Goal: Task Accomplishment & Management: Manage account settings

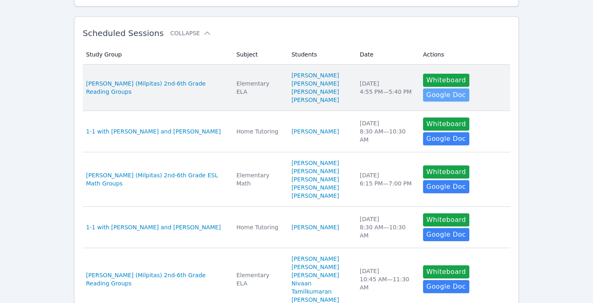
scroll to position [149, 0]
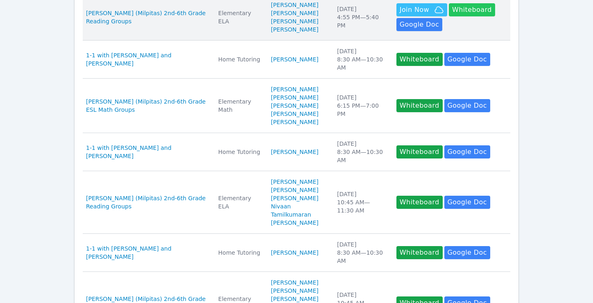
scroll to position [201, 0]
click at [465, 14] on button "Whiteboard" at bounding box center [472, 9] width 46 height 13
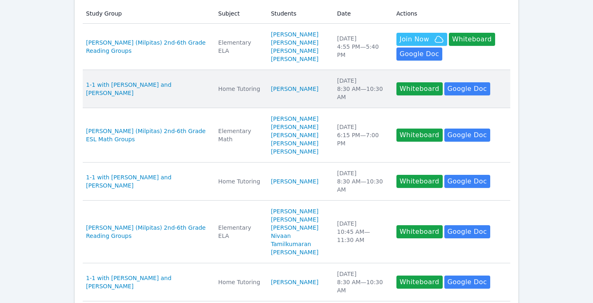
scroll to position [168, 0]
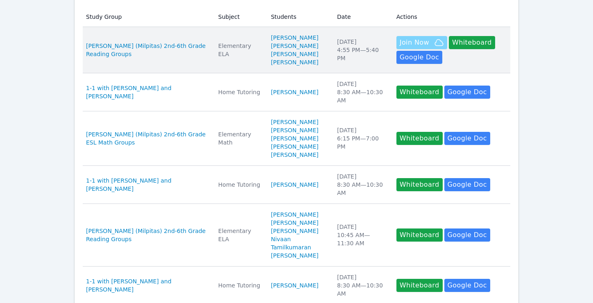
click at [419, 41] on button "Join Now" at bounding box center [421, 42] width 51 height 13
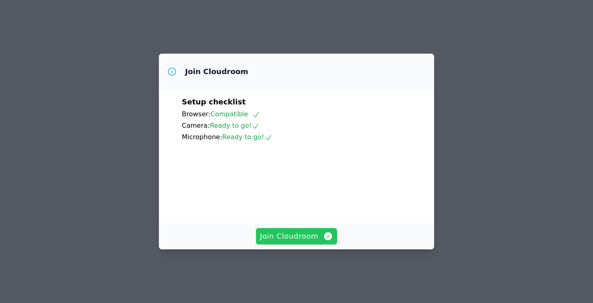
click at [285, 242] on span "Join Cloudroom" at bounding box center [296, 236] width 73 height 11
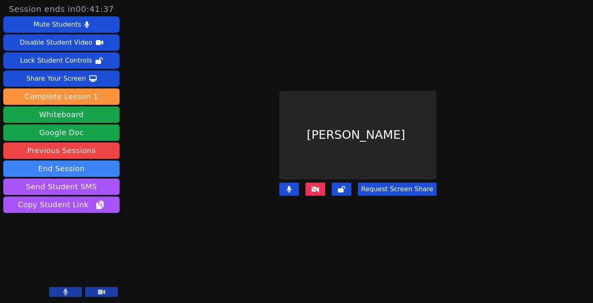
click at [319, 187] on icon at bounding box center [315, 189] width 8 height 7
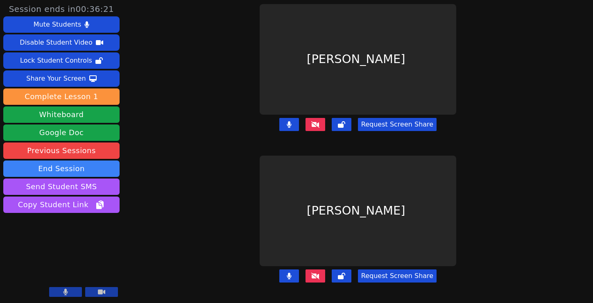
click at [323, 121] on button at bounding box center [316, 124] width 20 height 13
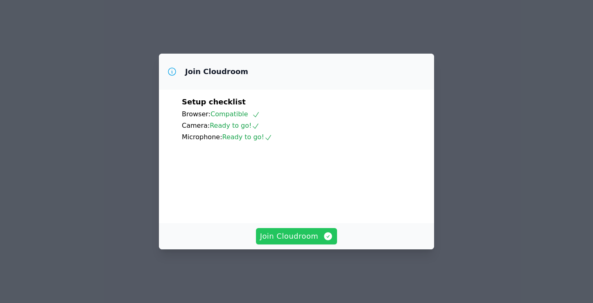
click at [296, 242] on span "Join Cloudroom" at bounding box center [296, 236] width 73 height 11
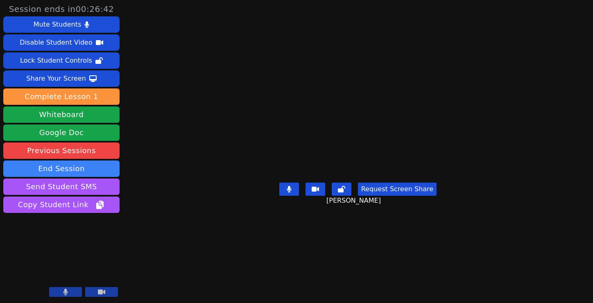
click at [227, 280] on main "Gabriela Santamaria Bojorquez Request Screen Share Gabriela Santamaria Bojorquez" at bounding box center [358, 151] width 262 height 303
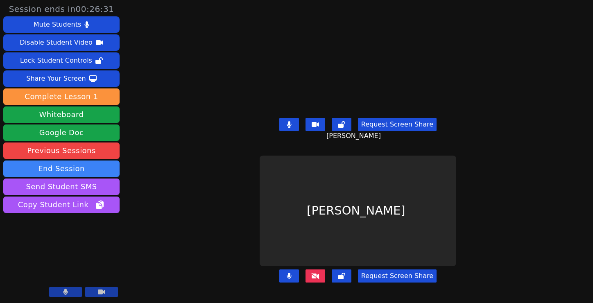
click at [100, 290] on icon at bounding box center [101, 292] width 7 height 7
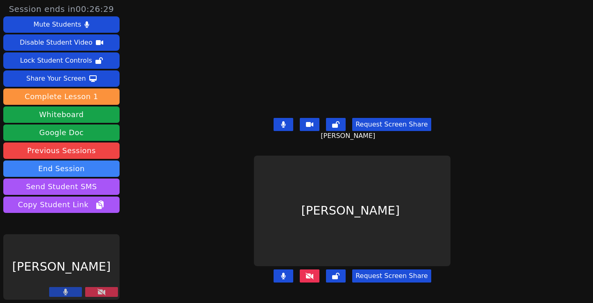
click at [100, 290] on icon at bounding box center [101, 292] width 8 height 7
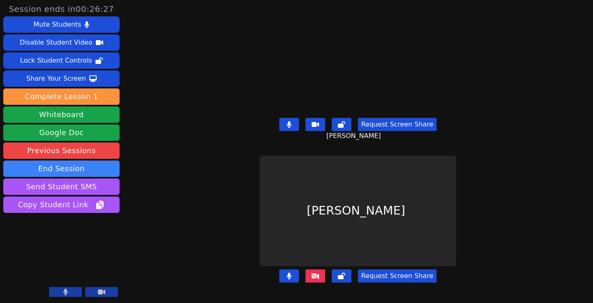
click at [100, 290] on icon at bounding box center [101, 292] width 7 height 7
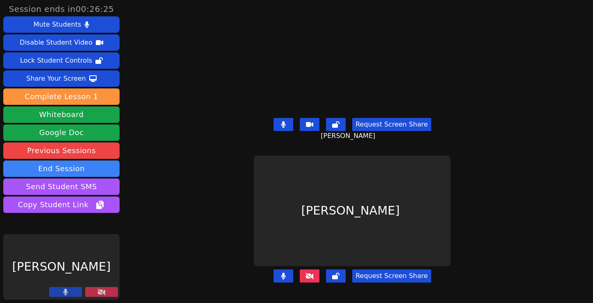
click at [100, 290] on icon at bounding box center [101, 292] width 8 height 7
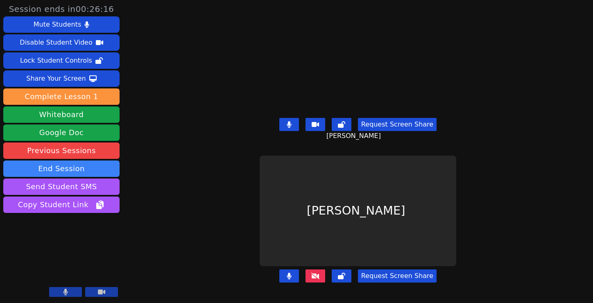
click at [315, 277] on icon at bounding box center [315, 276] width 8 height 7
click at [319, 278] on icon at bounding box center [315, 276] width 8 height 7
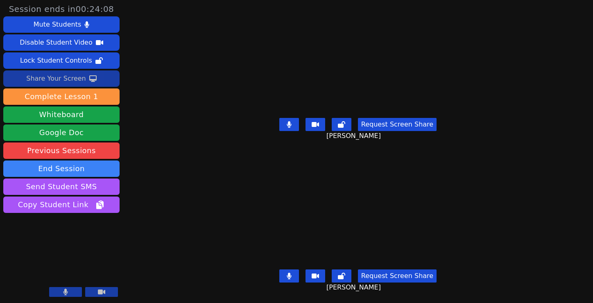
click at [73, 80] on div "Share Your Screen" at bounding box center [56, 78] width 60 height 13
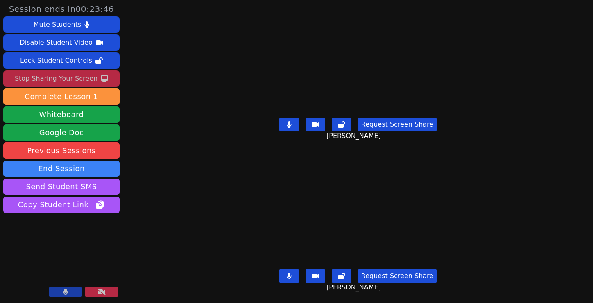
click at [78, 77] on div "Stop Sharing Your Screen" at bounding box center [56, 78] width 83 height 13
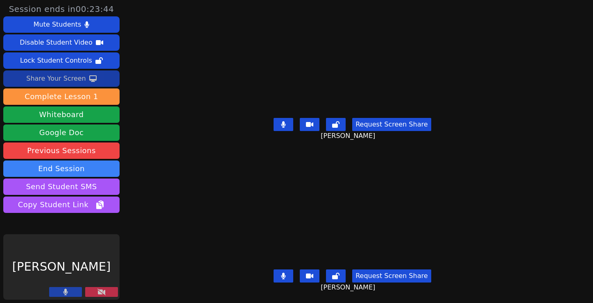
click at [71, 80] on div "Share Your Screen" at bounding box center [56, 78] width 60 height 13
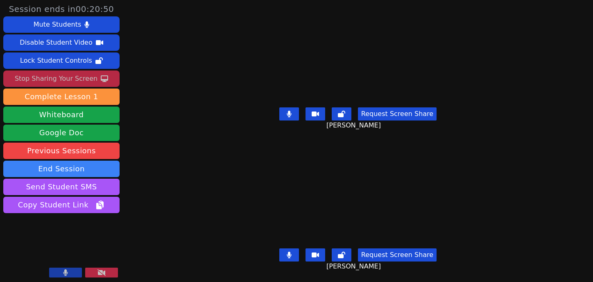
click at [83, 77] on div "Stop Sharing Your Screen" at bounding box center [56, 78] width 83 height 13
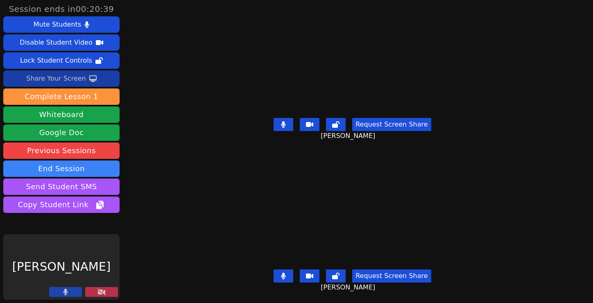
click at [99, 294] on icon at bounding box center [101, 292] width 8 height 7
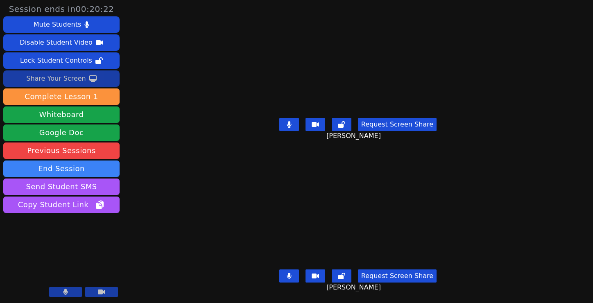
click at [398, 123] on button "Request Screen Share" at bounding box center [397, 124] width 79 height 13
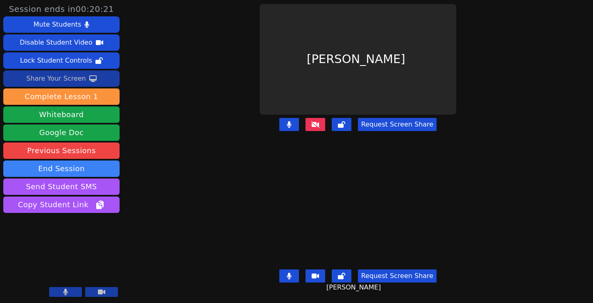
click at [398, 123] on button "Request Screen Share" at bounding box center [397, 124] width 79 height 13
click at [399, 277] on button "Request Screen Share" at bounding box center [397, 275] width 79 height 13
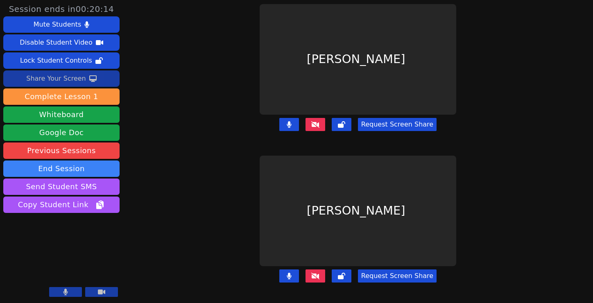
click at [399, 277] on button "Request Screen Share" at bounding box center [397, 275] width 79 height 13
click at [323, 274] on button at bounding box center [316, 275] width 20 height 13
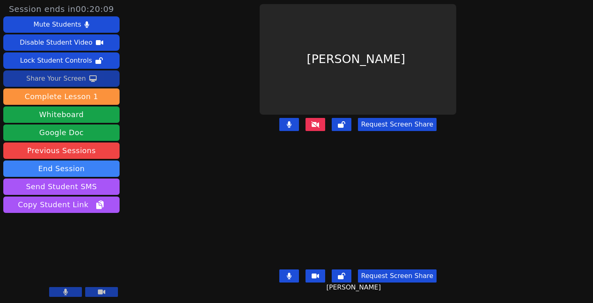
click at [318, 122] on icon at bounding box center [315, 124] width 8 height 7
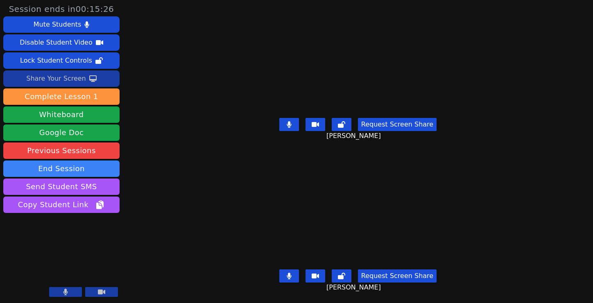
click at [71, 79] on div "Share Your Screen" at bounding box center [56, 78] width 60 height 13
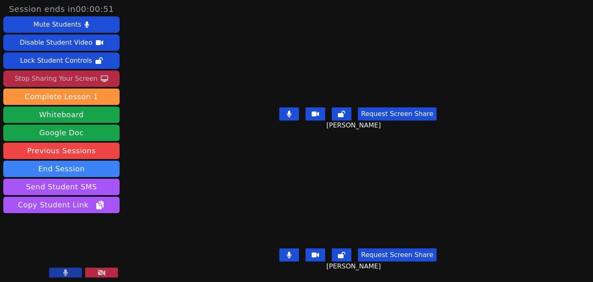
click at [69, 75] on div "Stop Sharing Your Screen" at bounding box center [56, 78] width 83 height 13
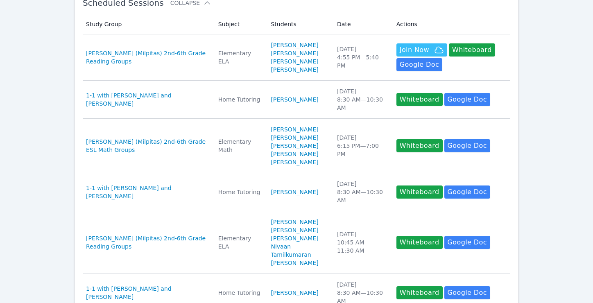
scroll to position [160, 0]
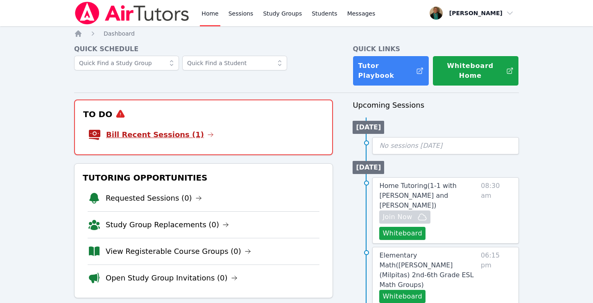
click at [168, 129] on link "Bill Recent Sessions (1)" at bounding box center [160, 134] width 108 height 11
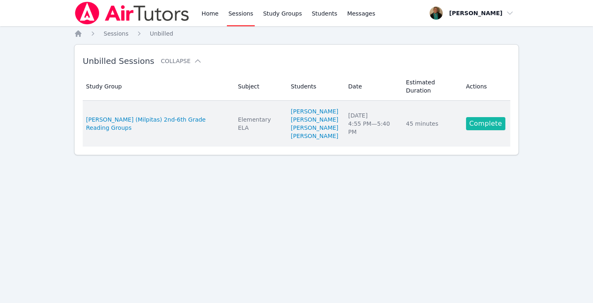
click at [482, 124] on link "Complete" at bounding box center [485, 123] width 39 height 13
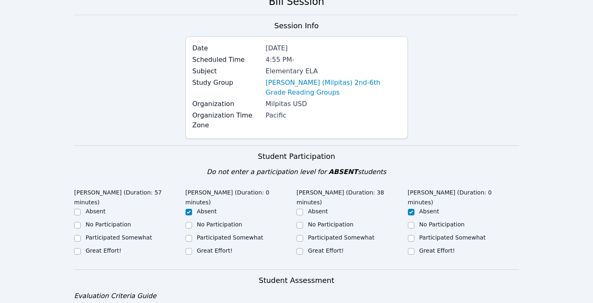
scroll to position [70, 0]
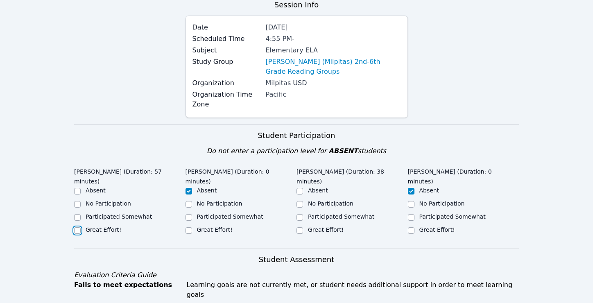
click at [77, 227] on input "Great Effort!" at bounding box center [77, 230] width 7 height 7
checkbox input "true"
click at [300, 231] on input "Great Effort!" at bounding box center [300, 230] width 7 height 7
checkbox input "true"
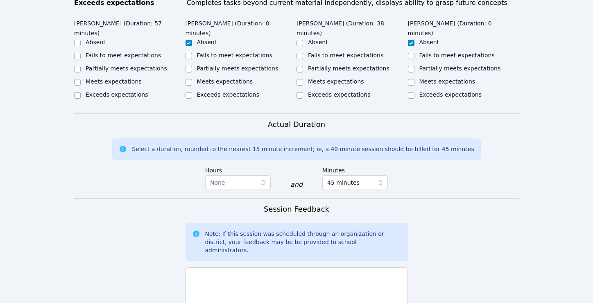
scroll to position [389, 0]
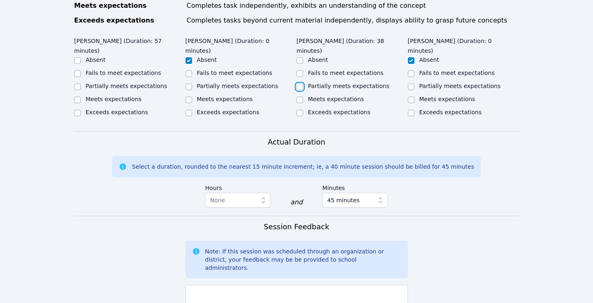
click at [300, 84] on input "Partially meets expectations" at bounding box center [300, 87] width 7 height 7
checkbox input "true"
click at [77, 84] on input "Partially meets expectations" at bounding box center [77, 87] width 7 height 7
checkbox input "true"
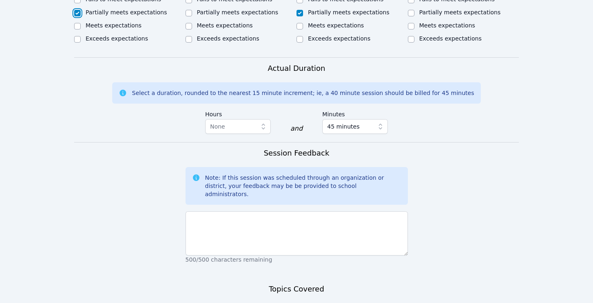
scroll to position [477, 0]
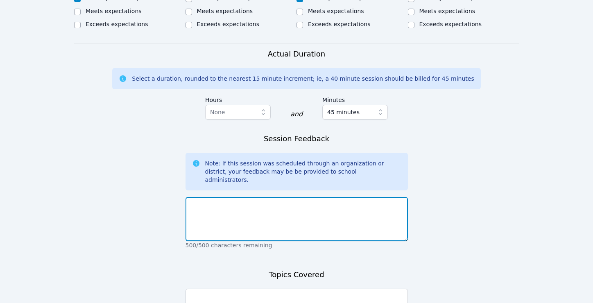
click at [224, 200] on textarea at bounding box center [297, 219] width 222 height 44
